Goal: Find specific page/section: Find specific page/section

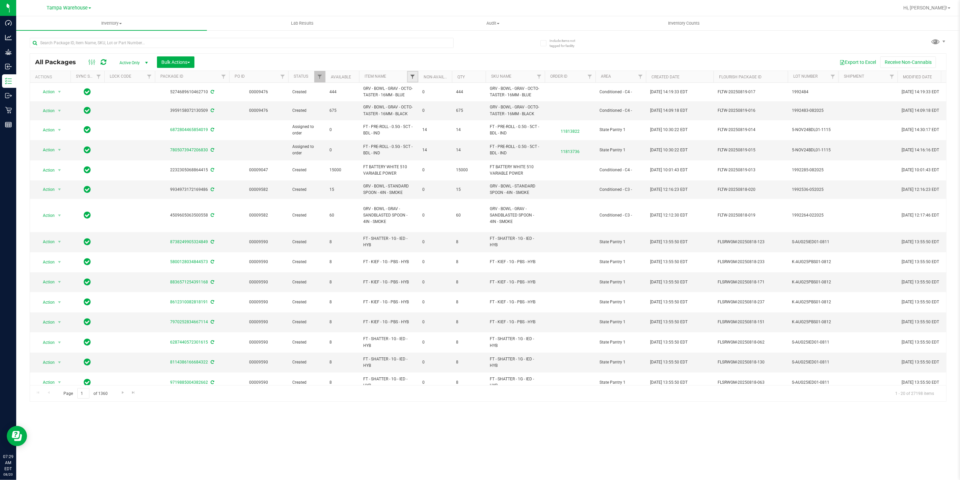
click at [413, 76] on span "Filter" at bounding box center [412, 76] width 5 height 5
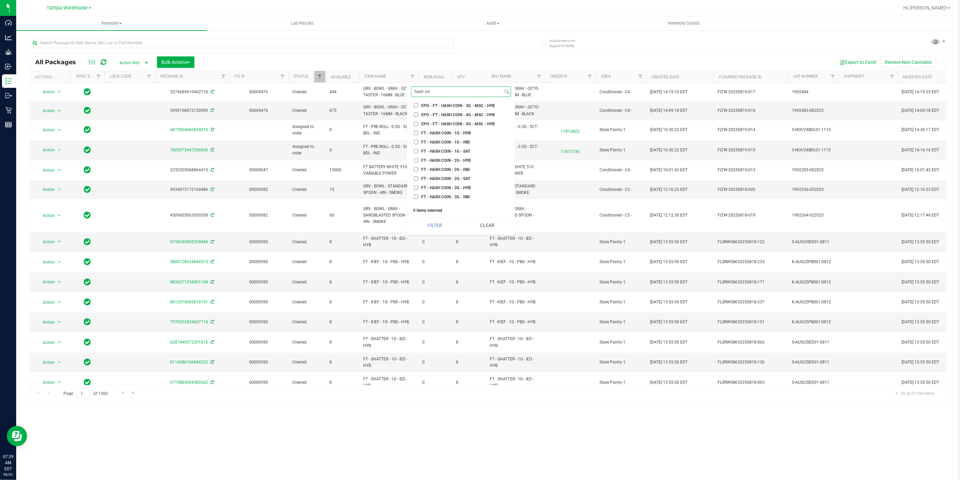
scroll to position [112, 0]
type input "hash coi"
click at [449, 132] on span "FT - HASH COIN - 2G - IND" at bounding box center [445, 132] width 49 height 4
click at [418, 132] on input "FT - HASH COIN - 2G - IND" at bounding box center [416, 132] width 4 height 4
click at [436, 228] on button "Filter" at bounding box center [435, 225] width 48 height 15
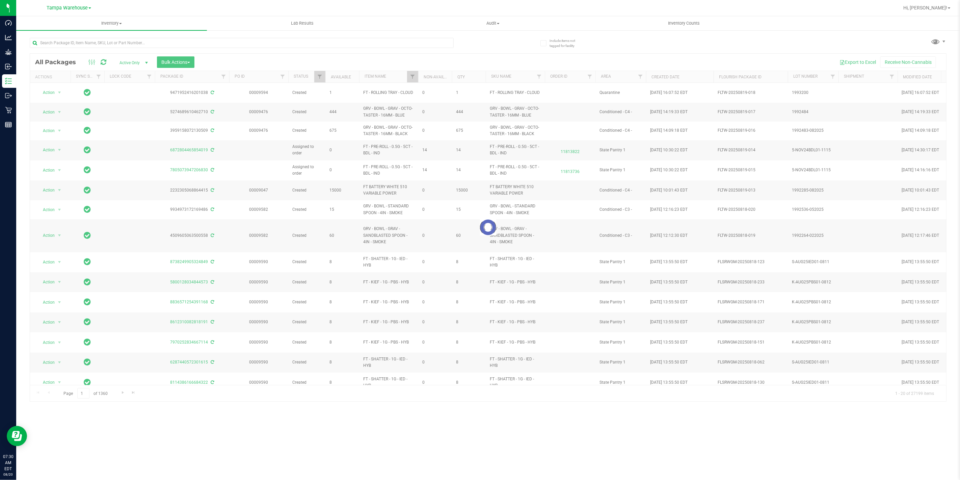
checkbox input "true"
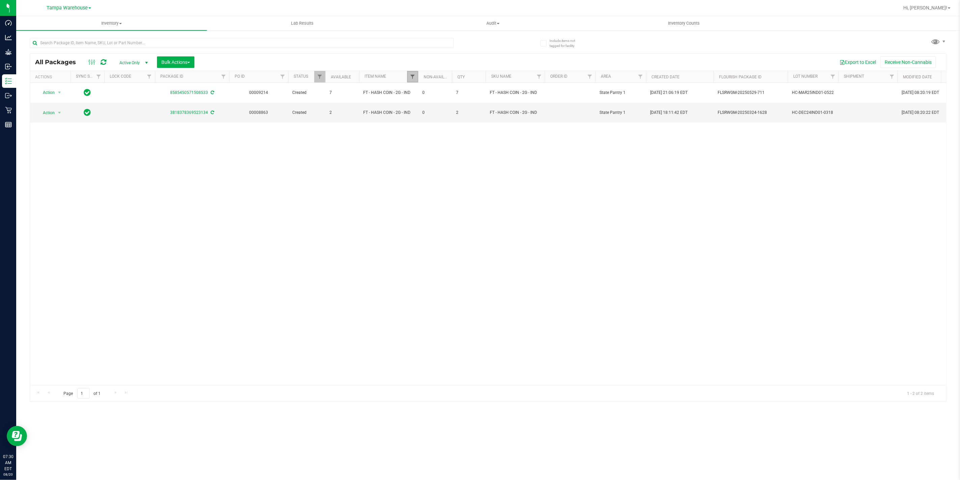
click at [412, 79] on span "Filter" at bounding box center [412, 76] width 5 height 5
drag, startPoint x: 490, startPoint y: 224, endPoint x: 285, endPoint y: 1, distance: 303.4
click at [490, 224] on button "Clear" at bounding box center [487, 225] width 48 height 15
